Goal: Complete application form

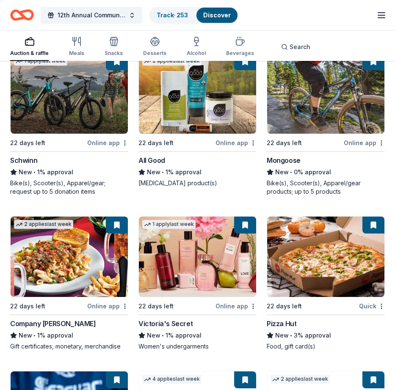
scroll to position [9345, 0]
click at [194, 270] on img at bounding box center [197, 257] width 117 height 80
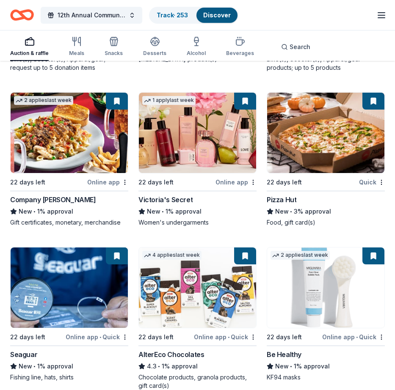
scroll to position [9467, 0]
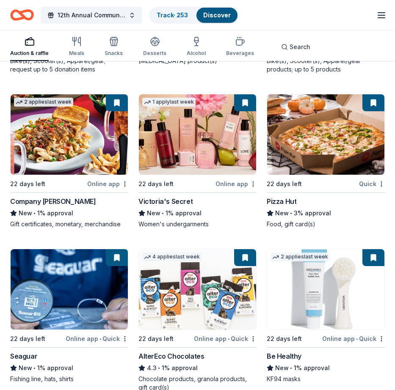
click at [55, 153] on img at bounding box center [69, 134] width 117 height 80
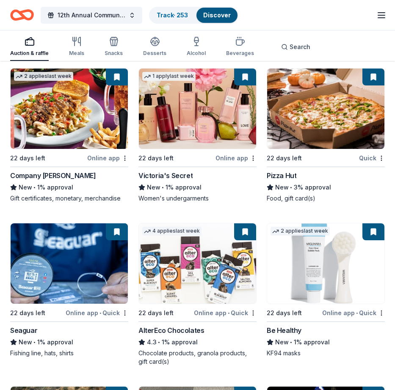
scroll to position [9491, 0]
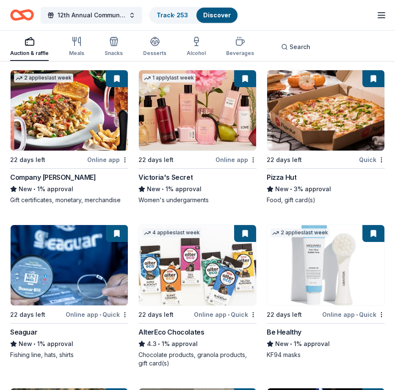
click at [116, 85] on button at bounding box center [117, 78] width 22 height 17
click at [75, 111] on img at bounding box center [69, 110] width 117 height 80
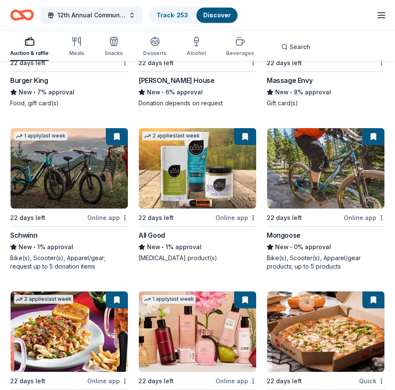
scroll to position [9268, 0]
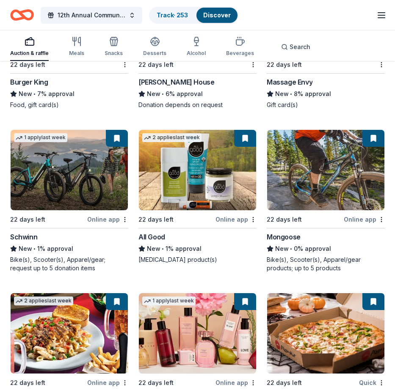
click at [324, 172] on img at bounding box center [325, 170] width 117 height 80
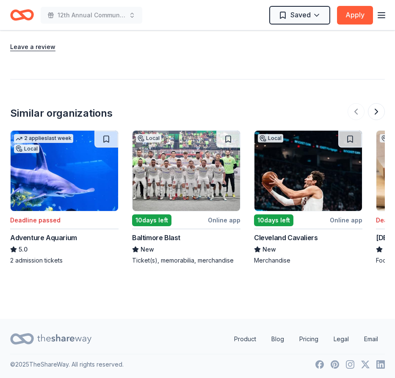
scroll to position [1052, 0]
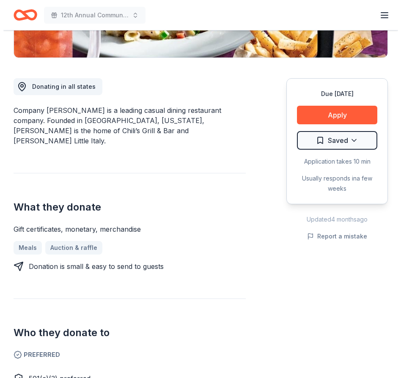
scroll to position [198, 0]
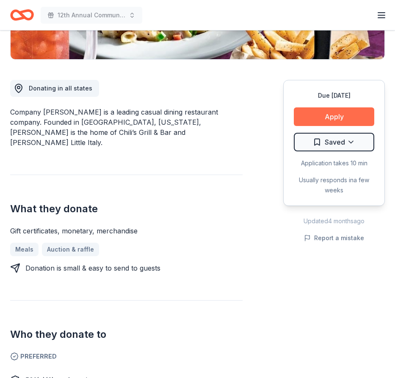
click at [325, 115] on button "Apply" at bounding box center [334, 116] width 80 height 19
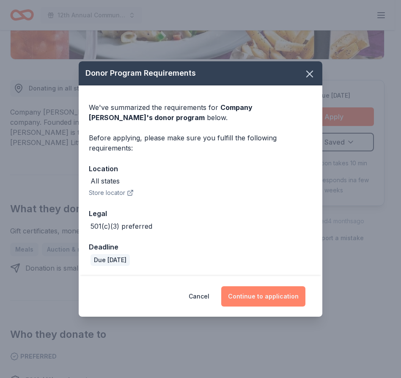
click at [265, 298] on button "Continue to application" at bounding box center [263, 296] width 84 height 20
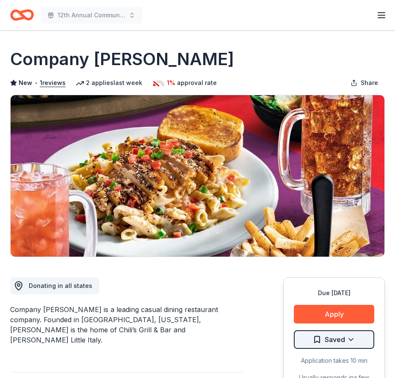
click at [352, 338] on html "12th Annual Community Appreciation Dinner & Fundraiser Earn Rewards Due in 22 d…" at bounding box center [197, 189] width 395 height 378
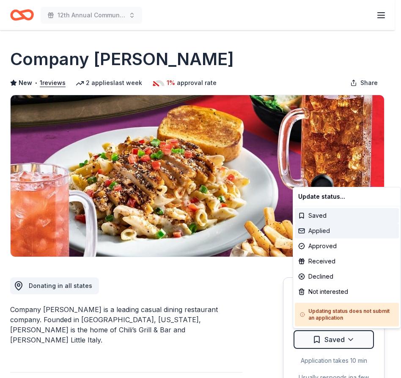
click at [312, 229] on div "Applied" at bounding box center [347, 230] width 104 height 15
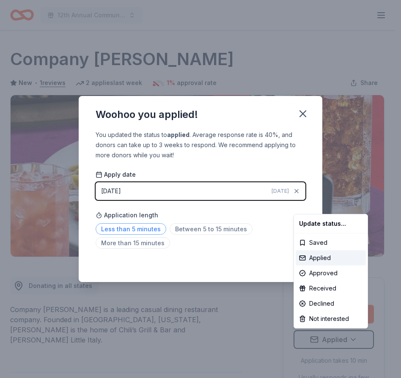
click at [133, 228] on html "12th Annual Community Appreciation Dinner & Fundraiser Earn Rewards Due in 22 d…" at bounding box center [200, 189] width 401 height 378
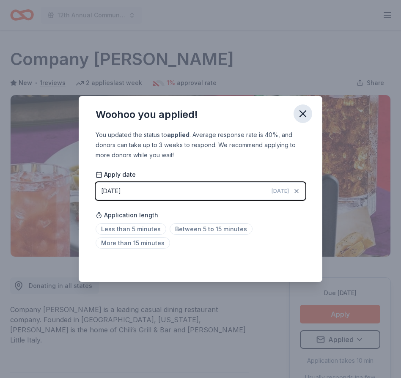
click at [301, 112] on icon "button" at bounding box center [303, 114] width 6 height 6
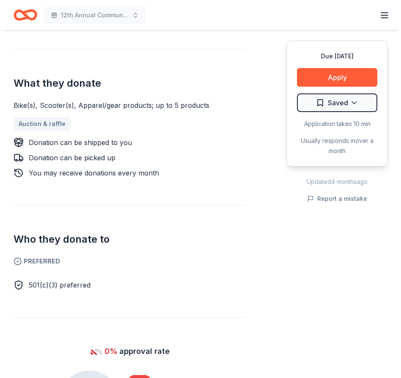
scroll to position [311, 0]
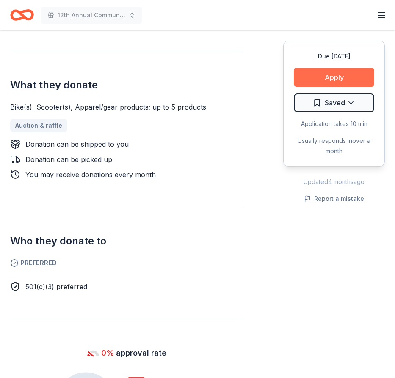
click at [329, 80] on button "Apply" at bounding box center [334, 77] width 80 height 19
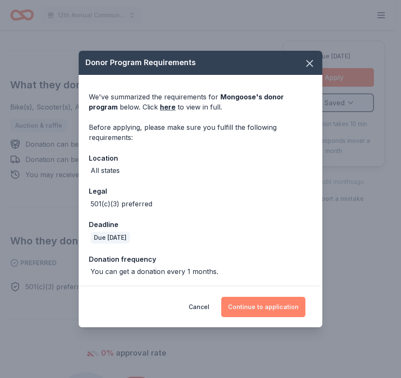
click at [266, 306] on button "Continue to application" at bounding box center [263, 307] width 84 height 20
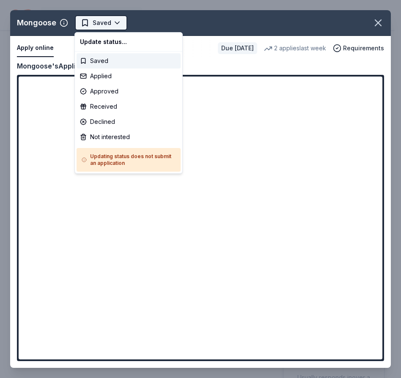
click at [114, 22] on body "12th Annual Community Appreciation Dinner & Fundraiser Earn Rewards Due [DATE] …" at bounding box center [197, 189] width 395 height 378
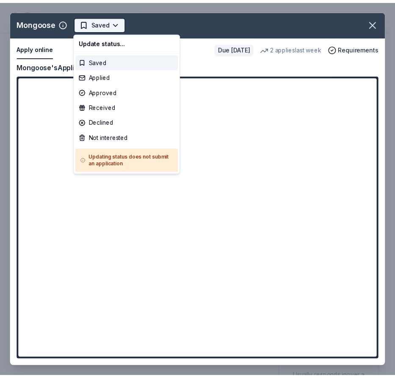
scroll to position [0, 0]
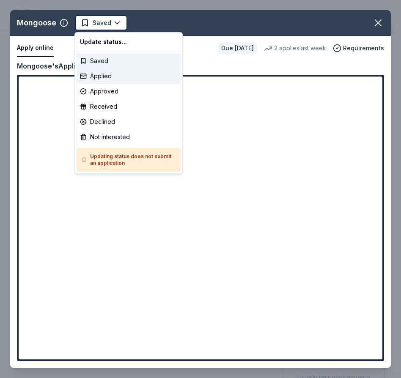
click at [92, 75] on div "Applied" at bounding box center [129, 76] width 104 height 15
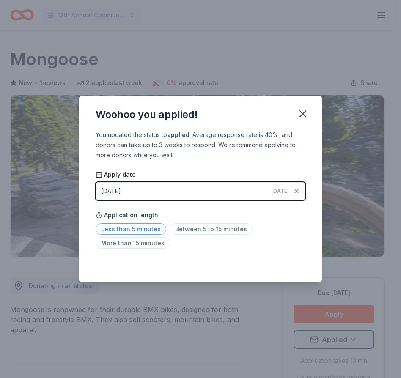
click at [129, 231] on span "Less than 5 minutes" at bounding box center [131, 228] width 71 height 11
click at [180, 230] on span "Between 5 to 15 minutes" at bounding box center [211, 228] width 83 height 11
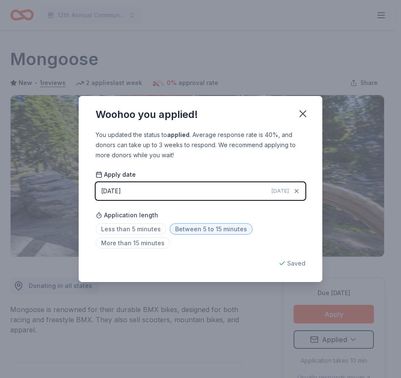
click at [291, 264] on div "Saved" at bounding box center [201, 263] width 210 height 10
click at [305, 115] on icon "button" at bounding box center [303, 114] width 6 height 6
